Goal: Task Accomplishment & Management: Manage account settings

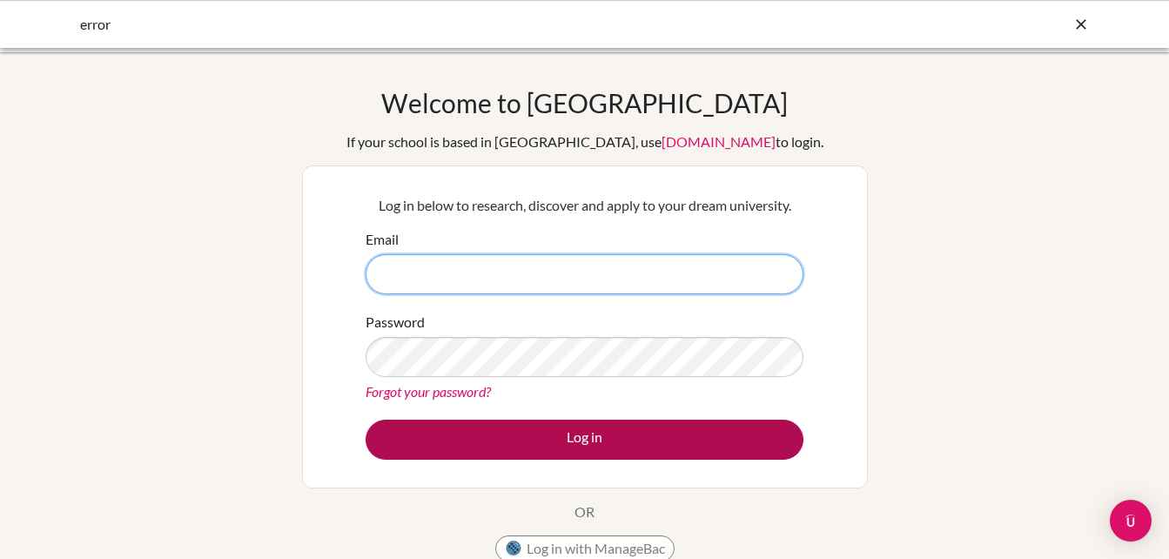
type input "[EMAIL_ADDRESS][DOMAIN_NAME]"
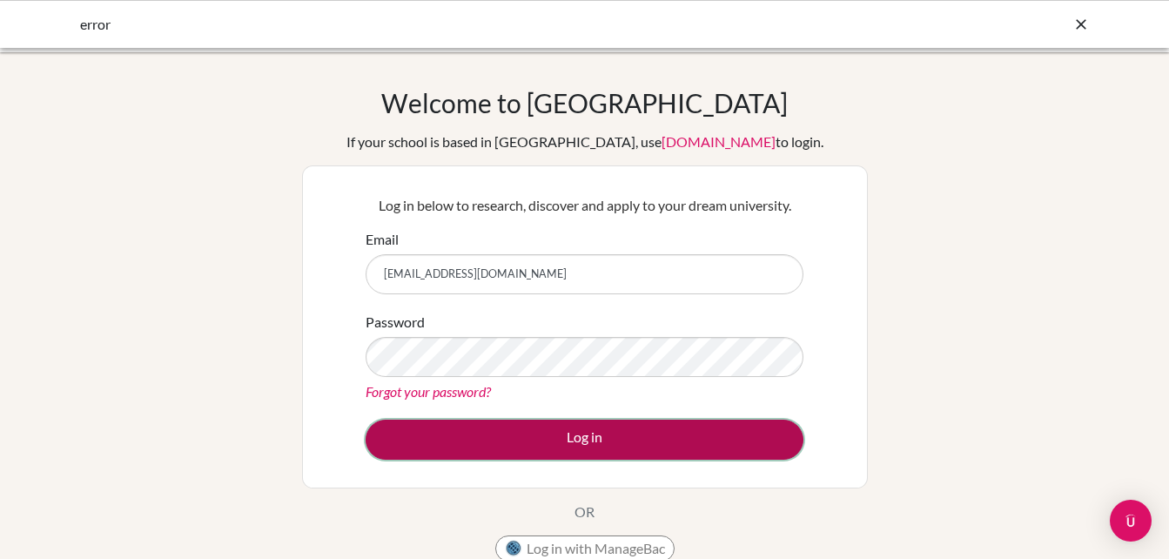
click at [655, 439] on button "Log in" at bounding box center [584, 439] width 438 height 40
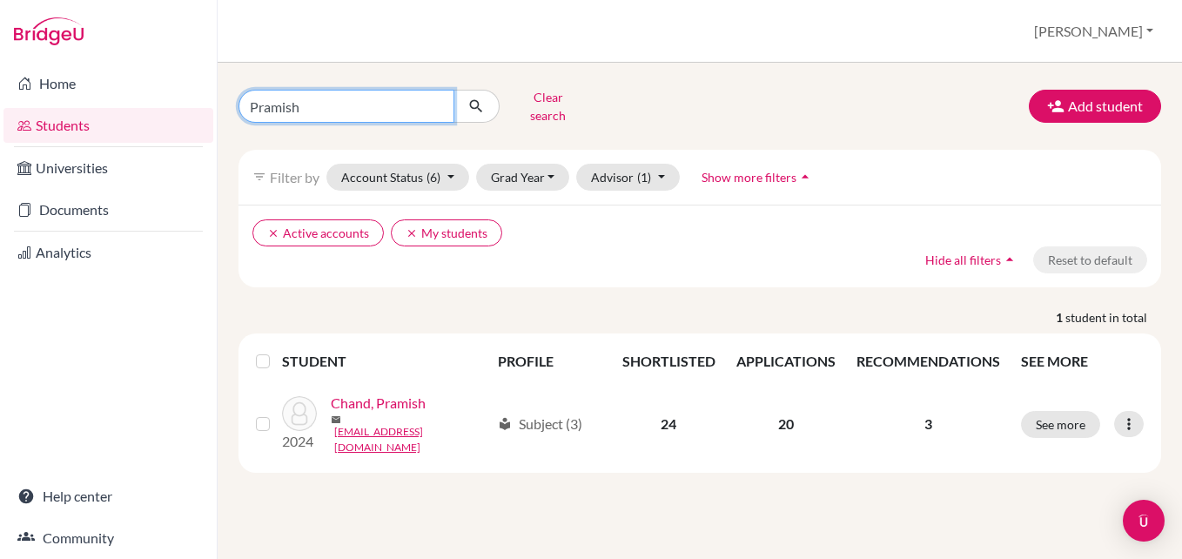
drag, startPoint x: 308, startPoint y: 98, endPoint x: 273, endPoint y: 64, distance: 49.2
click at [271, 65] on div "Pramish Clear search Add student filter_list Filter by Account Status (6) Activ…" at bounding box center [700, 311] width 964 height 496
type input "P"
type input "H"
type input "sanjib"
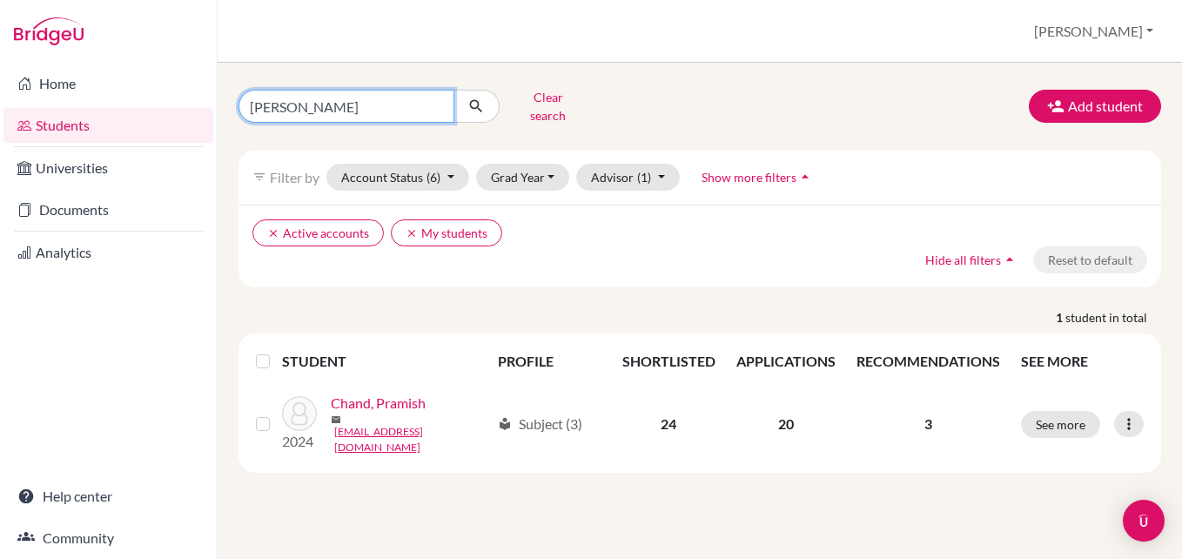
click button "submit" at bounding box center [476, 106] width 46 height 33
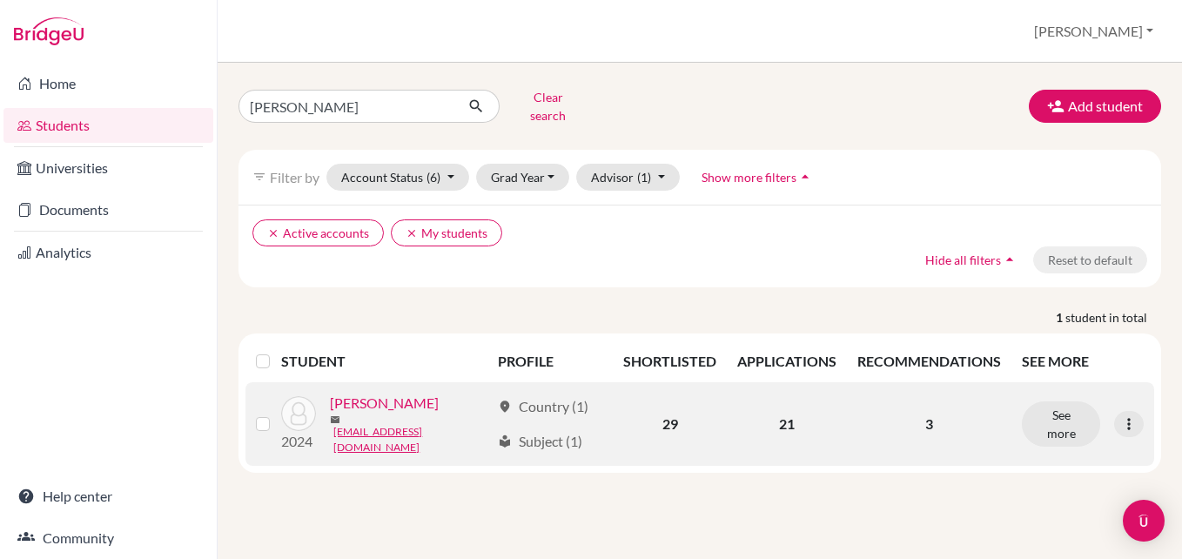
click at [395, 394] on link "Khadka, Sanjib" at bounding box center [384, 402] width 109 height 21
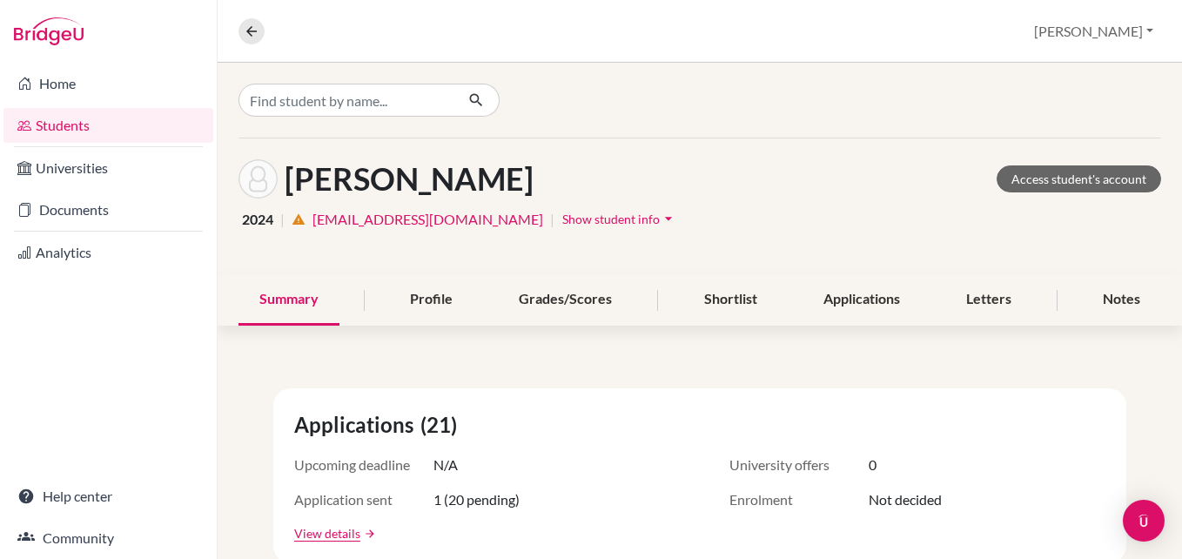
click at [562, 220] on span "Show student info" at bounding box center [610, 218] width 97 height 15
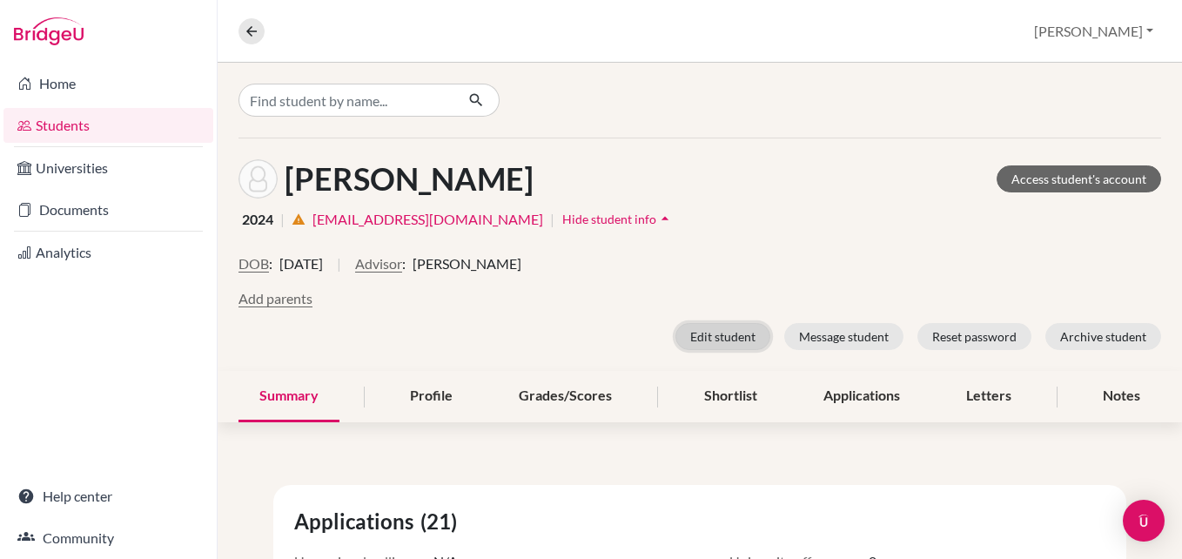
click at [699, 333] on button "Edit student" at bounding box center [722, 336] width 95 height 27
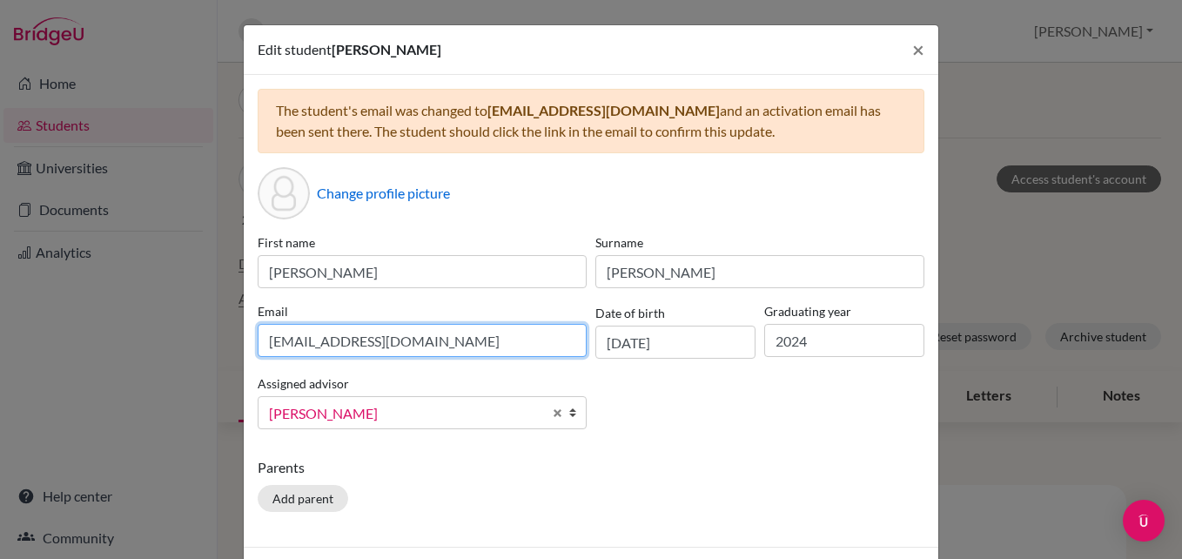
click at [484, 335] on input "022neb270@sxc.edu.np" at bounding box center [422, 340] width 329 height 33
paste input "sanjibkhadka833@gmail.com"
click at [265, 338] on input "sanjibkhadka833@gmail.com" at bounding box center [422, 340] width 329 height 33
type input "sanjibkhadka833@gmail.com"
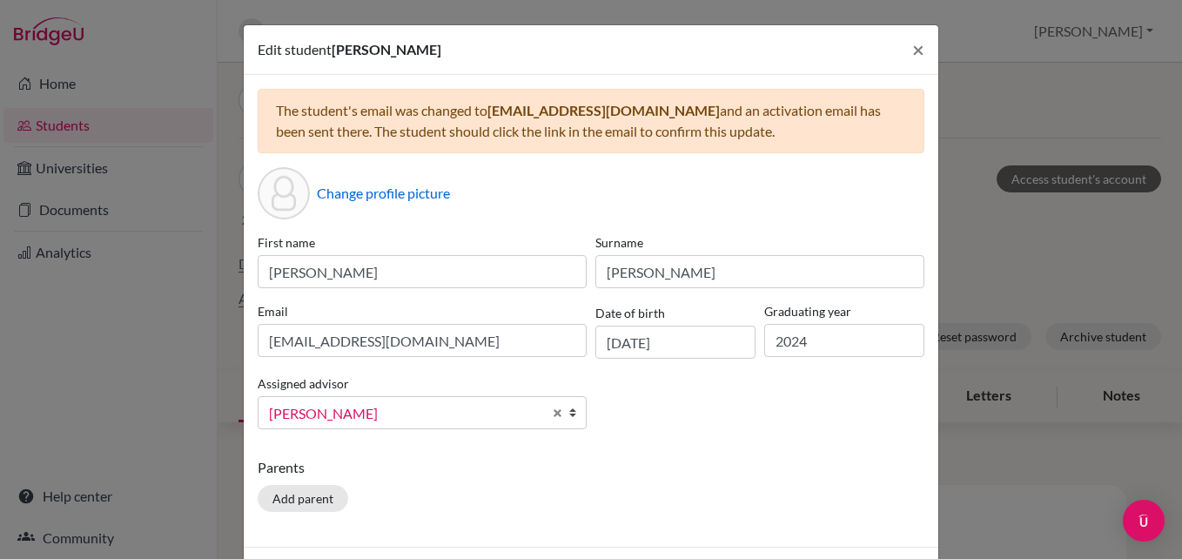
click at [748, 451] on div "The student's email was changed to sanjibkhadka833@gmail.com and an activation …" at bounding box center [591, 311] width 694 height 472
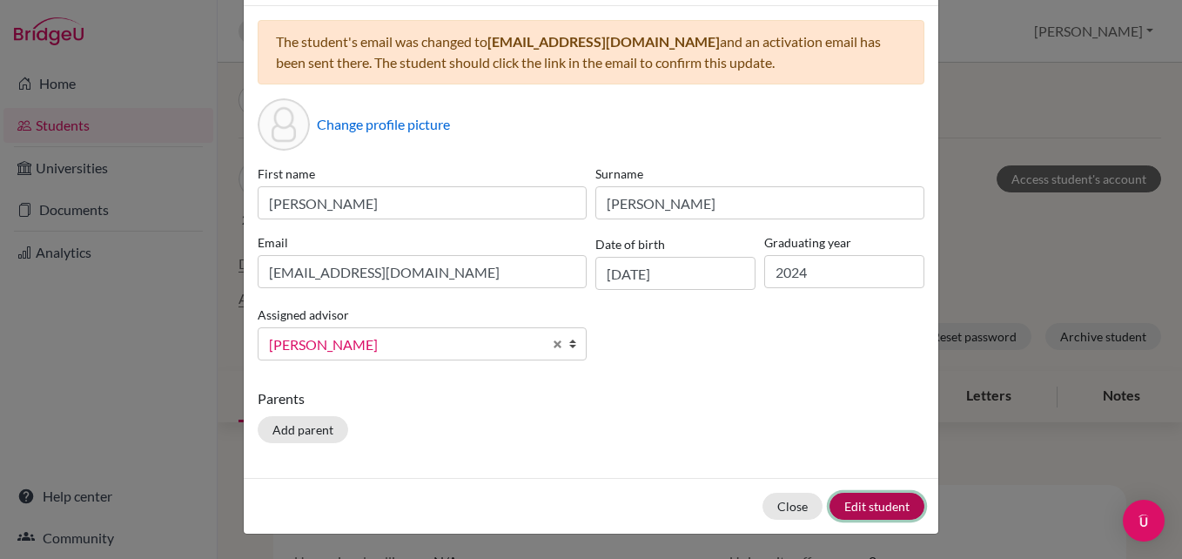
click at [846, 507] on button "Edit student" at bounding box center [876, 506] width 95 height 27
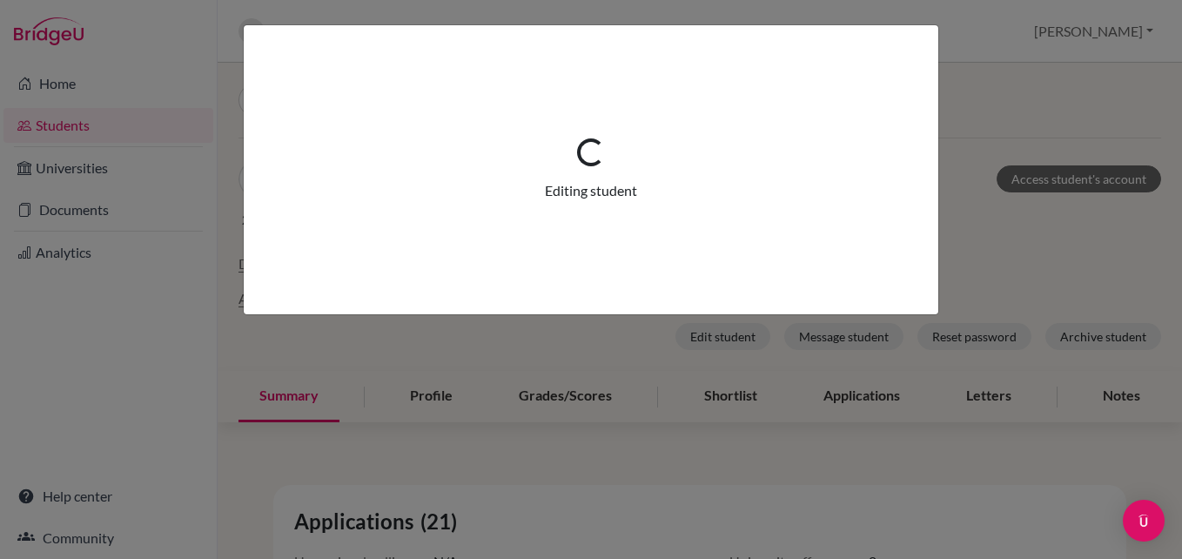
scroll to position [0, 0]
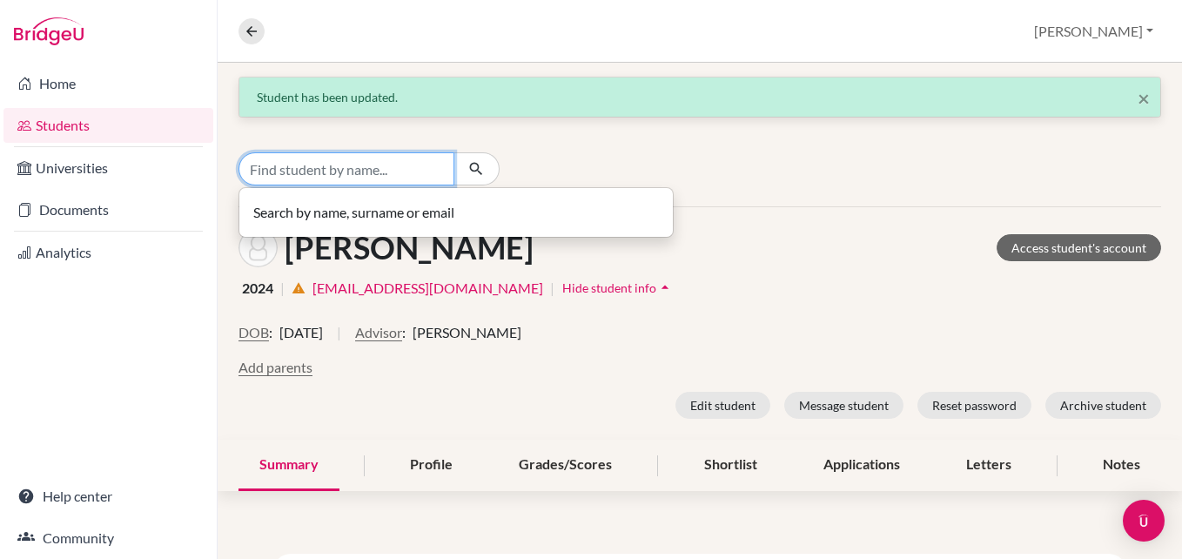
click at [363, 167] on input "Find student by name..." at bounding box center [346, 168] width 216 height 33
type input "Rahul Poddar"
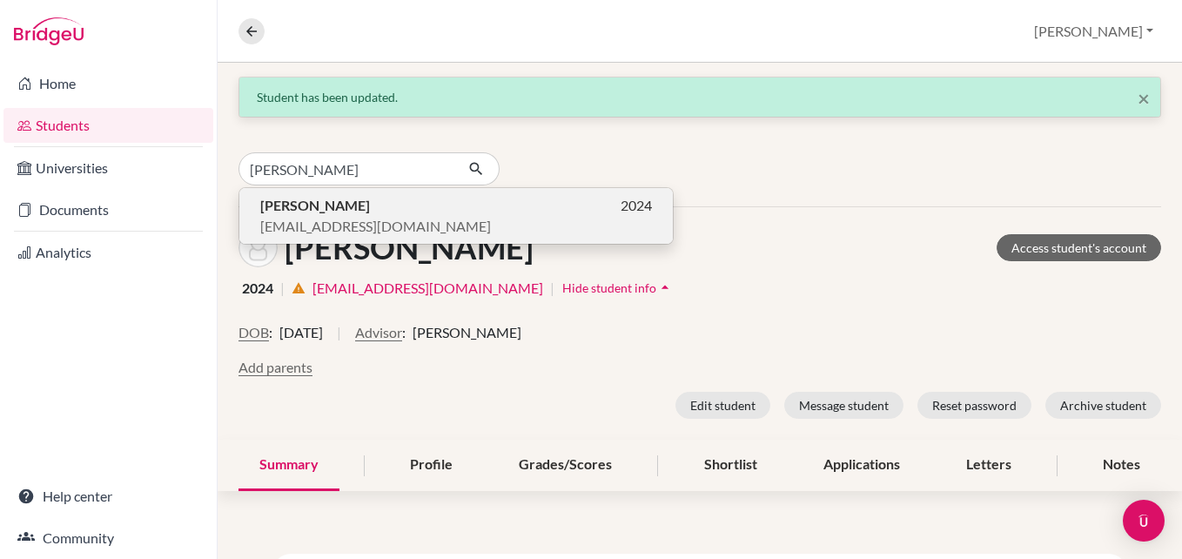
click at [359, 209] on p "Rahul Poddar 2024" at bounding box center [456, 205] width 392 height 21
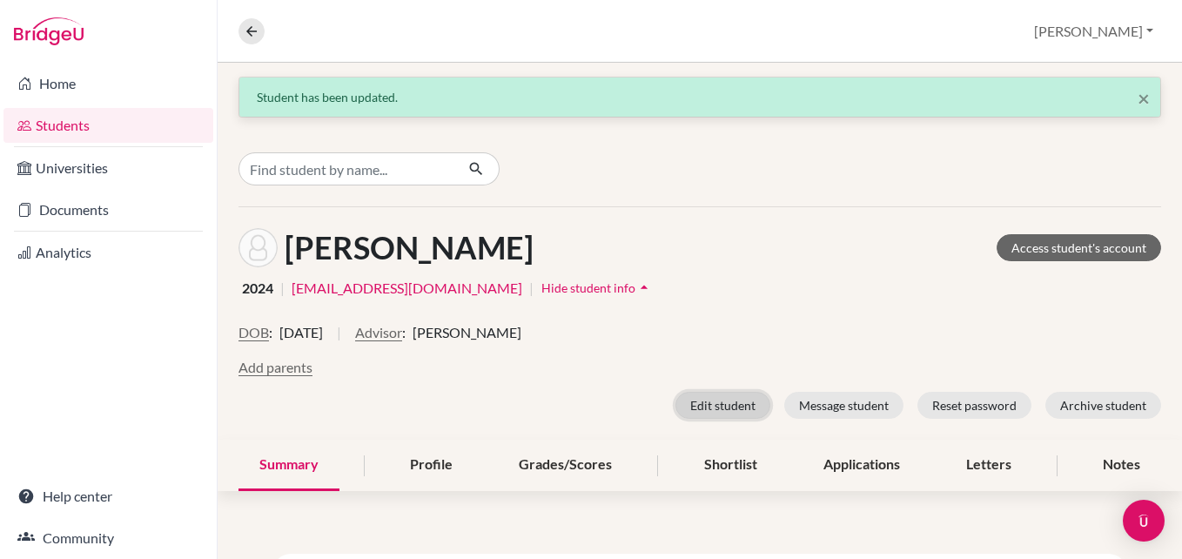
click at [704, 410] on button "Edit student" at bounding box center [722, 405] width 95 height 27
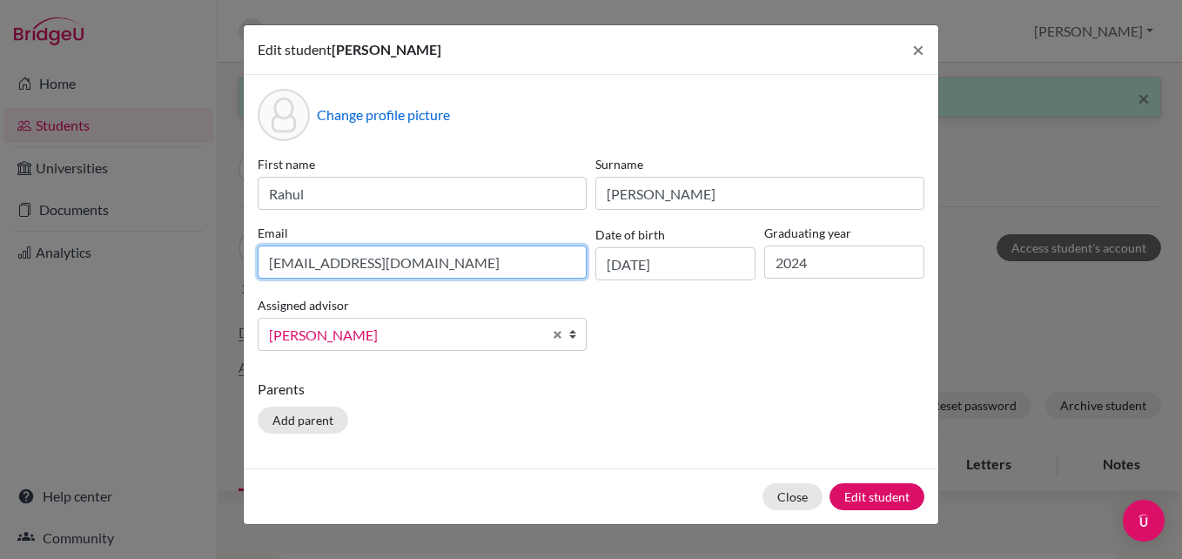
click at [398, 275] on input "022neb451@sxc.edu.np" at bounding box center [422, 261] width 329 height 33
paste input "rahulpoddar0451@gmail.com"
type input "rahulpoddar0451@gmail.com"
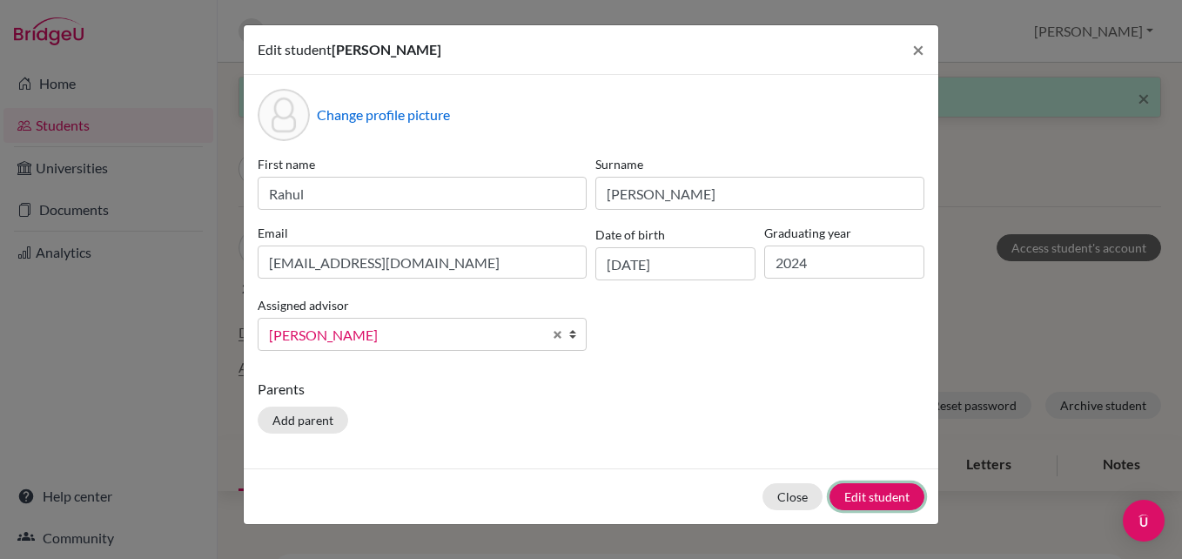
click at [868, 495] on button "Edit student" at bounding box center [876, 496] width 95 height 27
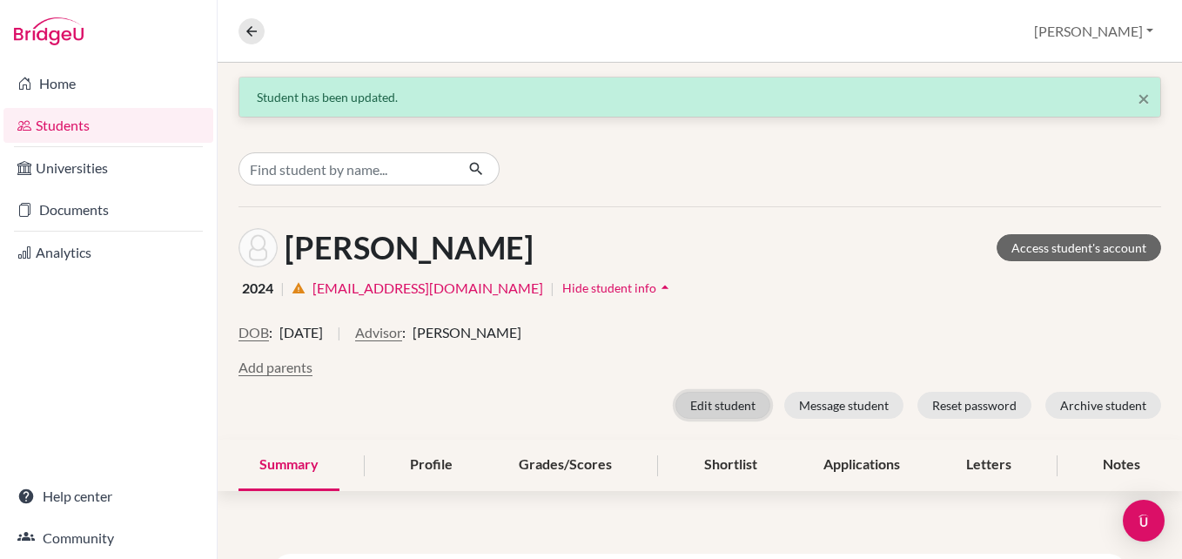
click at [713, 405] on button "Edit student" at bounding box center [722, 405] width 95 height 27
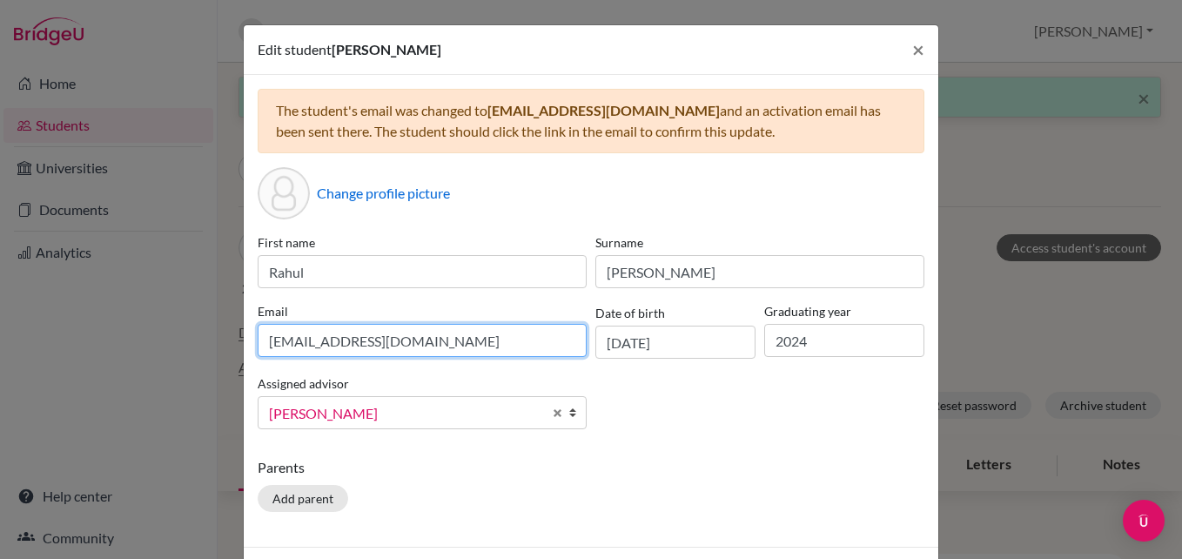
click at [449, 332] on input "022neb451@sxc.edu.np" at bounding box center [422, 340] width 329 height 33
paste input "rahulpoddar0451@gmail.com"
click at [264, 338] on input "rahulpoddar0451@gmail.com" at bounding box center [422, 340] width 329 height 33
type input "rahulpoddar0451@gmail.com"
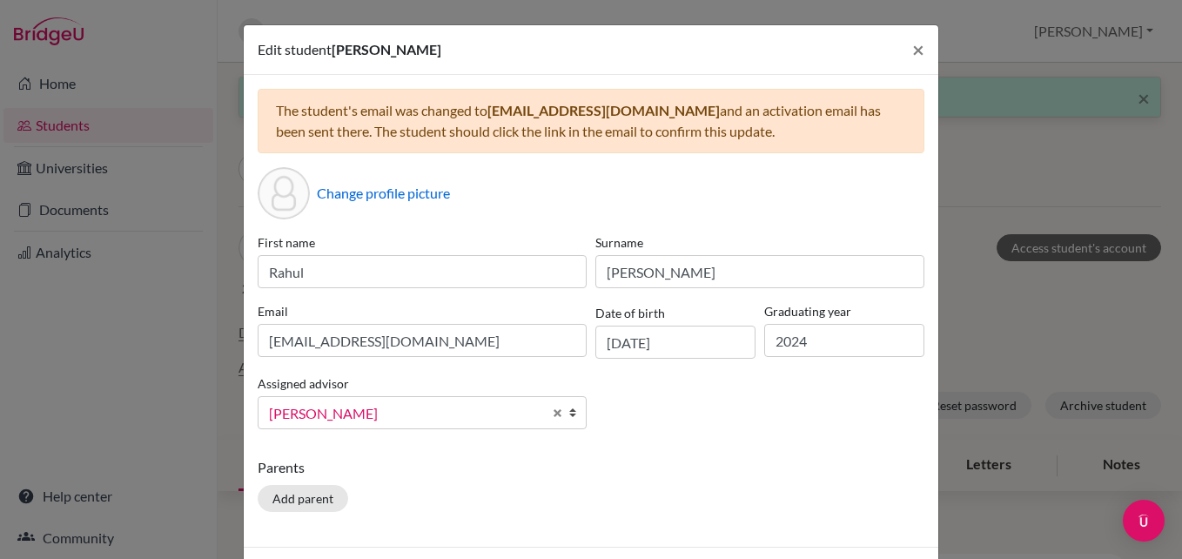
click at [739, 464] on p "Parents" at bounding box center [591, 467] width 667 height 21
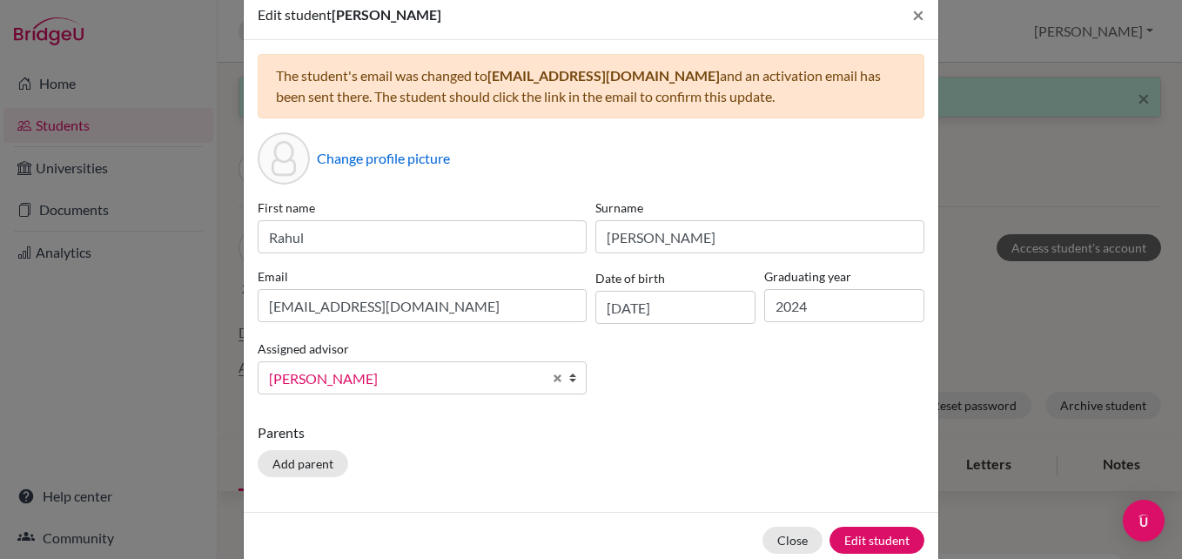
scroll to position [69, 0]
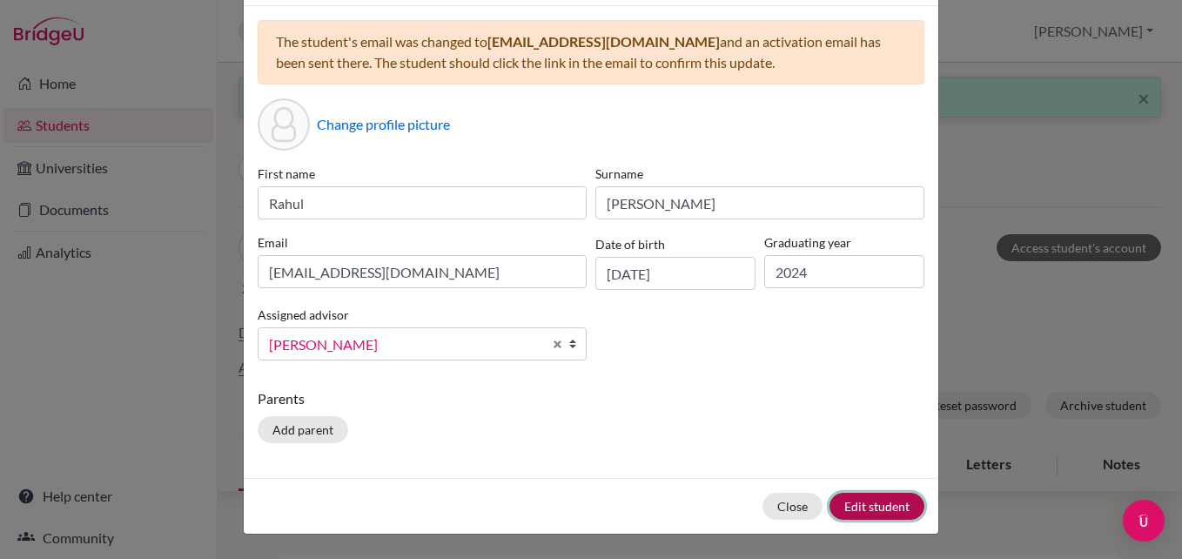
click at [852, 504] on button "Edit student" at bounding box center [876, 506] width 95 height 27
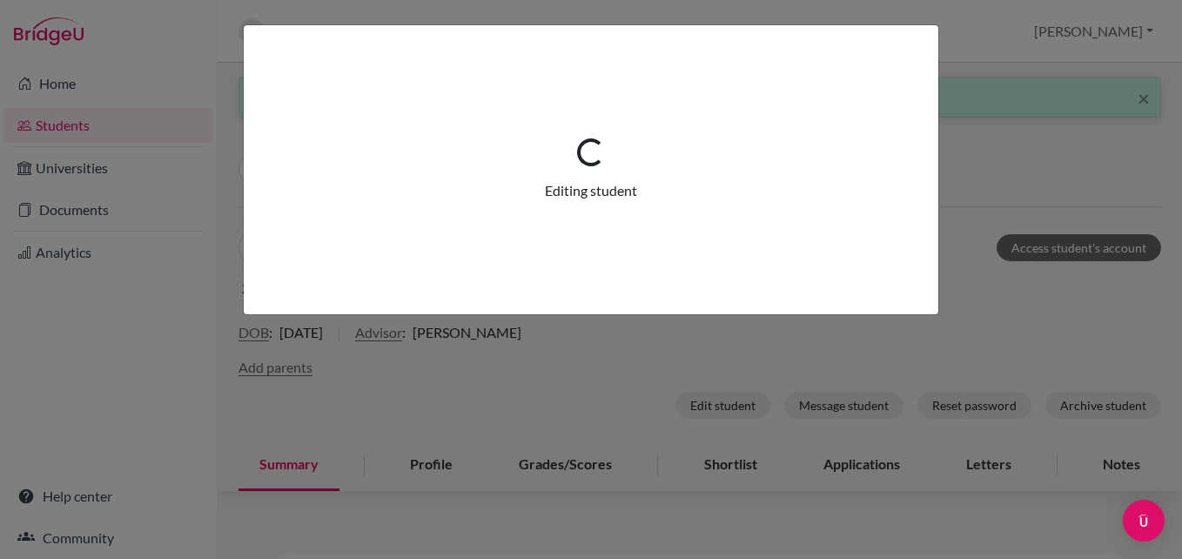
scroll to position [0, 0]
